Goal: Task Accomplishment & Management: Use online tool/utility

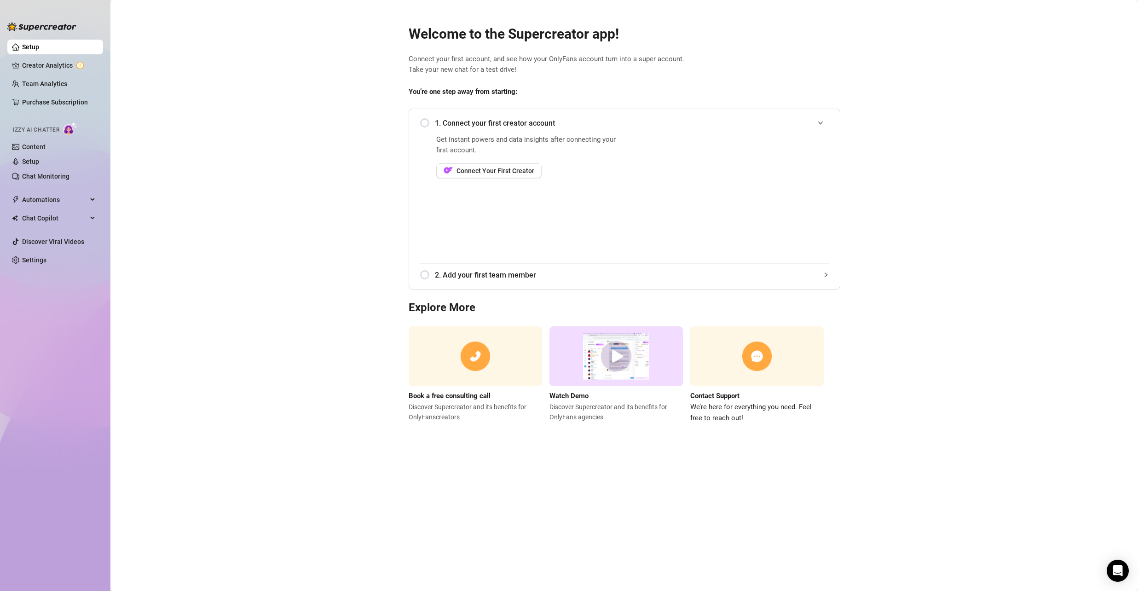
drag, startPoint x: 292, startPoint y: 89, endPoint x: 251, endPoint y: 195, distance: 113.3
click at [228, 198] on main "Welcome to the Supercreator app! Connect your first account, and see how your O…" at bounding box center [623, 295] width 1027 height 591
click at [53, 64] on link "Creator Analytics" at bounding box center [59, 65] width 74 height 15
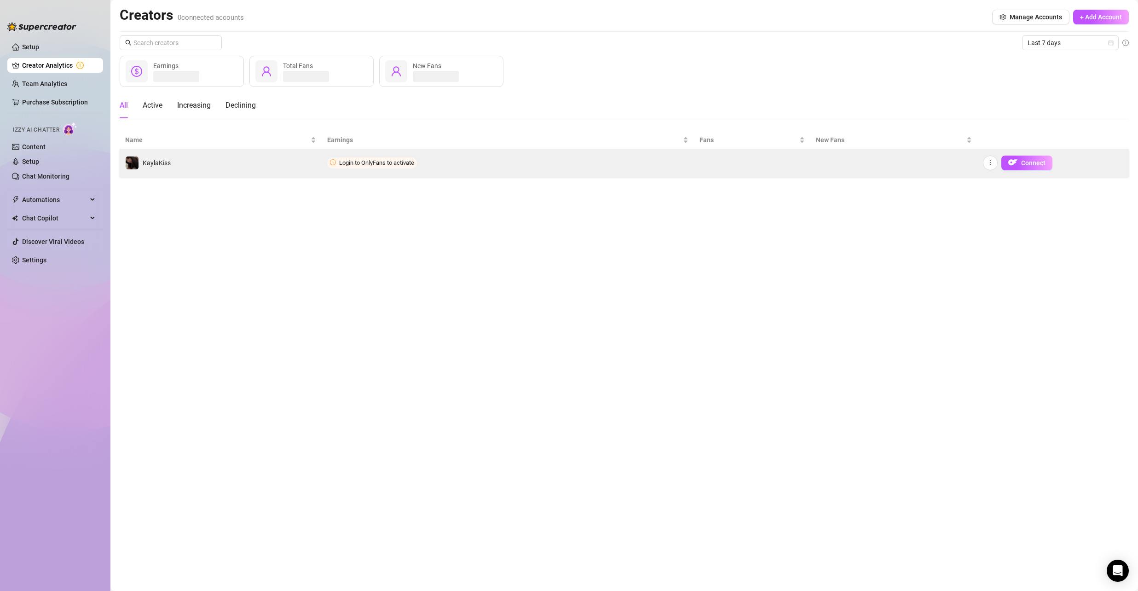
click at [391, 165] on span "Login to OnlyFans to activate" at bounding box center [376, 162] width 75 height 7
click at [375, 165] on span "Login to OnlyFans to activate" at bounding box center [376, 162] width 75 height 7
